Goal: Navigation & Orientation: Go to known website

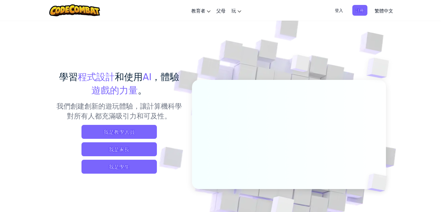
click at [344, 10] on span "登入" at bounding box center [338, 10] width 15 height 11
